Goal: Find specific page/section: Find specific page/section

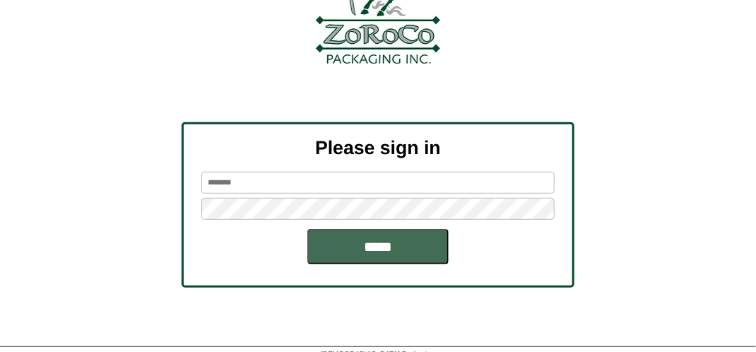
scroll to position [160, 0]
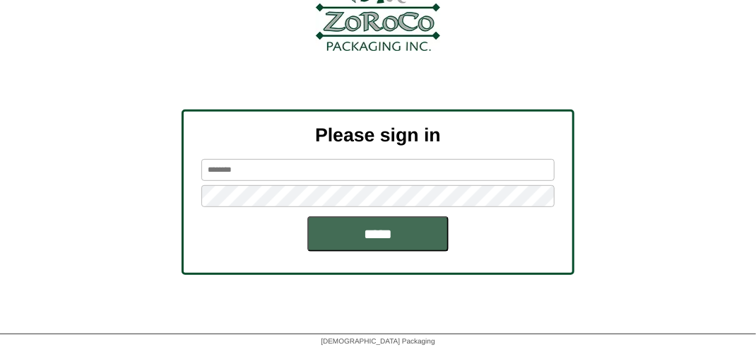
type input "*******"
click at [371, 241] on input "*****" at bounding box center [377, 233] width 141 height 35
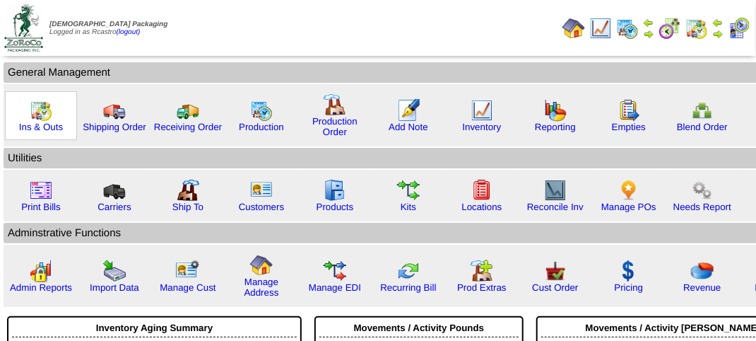
click at [40, 110] on img at bounding box center [41, 110] width 23 height 23
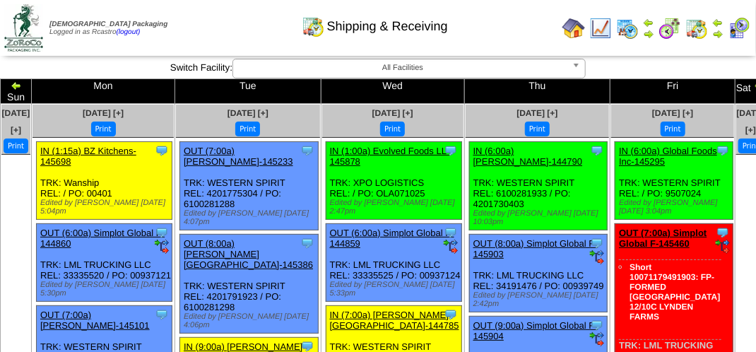
click at [218, 22] on div "Shipping & Receiving" at bounding box center [375, 21] width 432 height 39
click at [218, 20] on div "Shipping & Receiving" at bounding box center [375, 21] width 432 height 39
click at [220, 21] on div "Shipping & Receiving" at bounding box center [375, 21] width 432 height 39
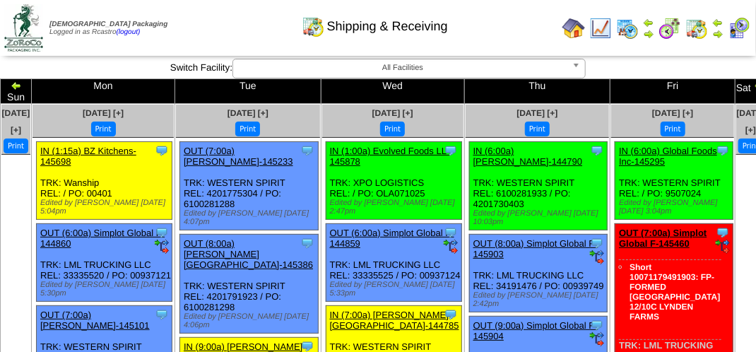
click at [220, 21] on div "Shipping & Receiving" at bounding box center [375, 21] width 432 height 39
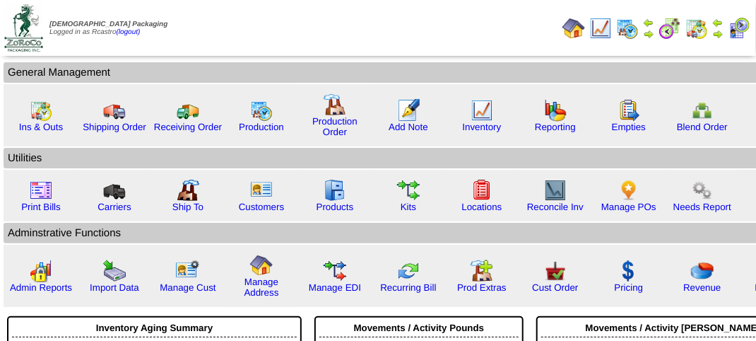
click at [740, 23] on img at bounding box center [739, 28] width 23 height 23
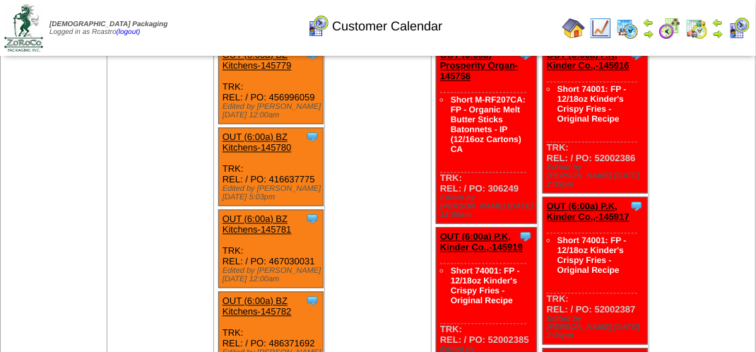
scroll to position [828, 0]
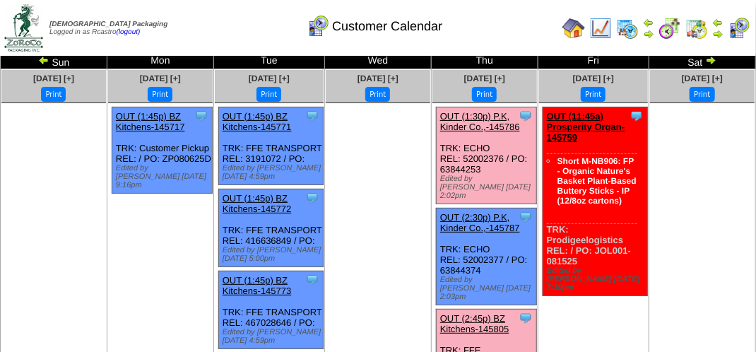
scroll to position [0, 0]
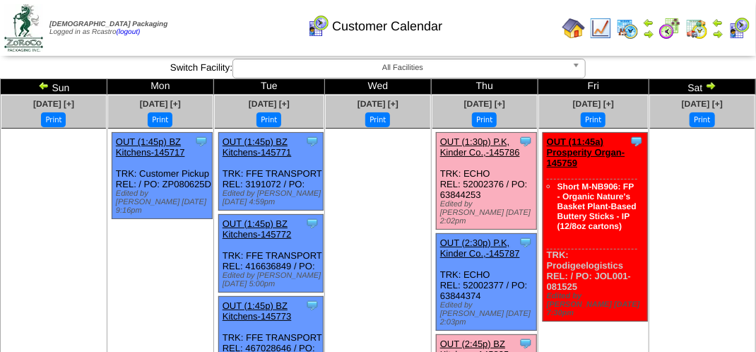
click at [245, 28] on div "Customer Calendar" at bounding box center [375, 21] width 432 height 39
click at [235, 32] on div "Customer Calendar" at bounding box center [375, 21] width 432 height 39
